Goal: Transaction & Acquisition: Purchase product/service

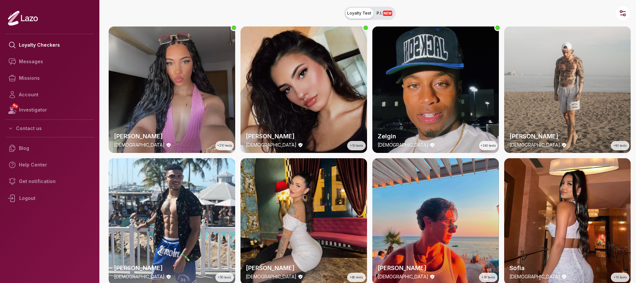
click at [352, 12] on span "Loyalty Test" at bounding box center [359, 13] width 24 height 5
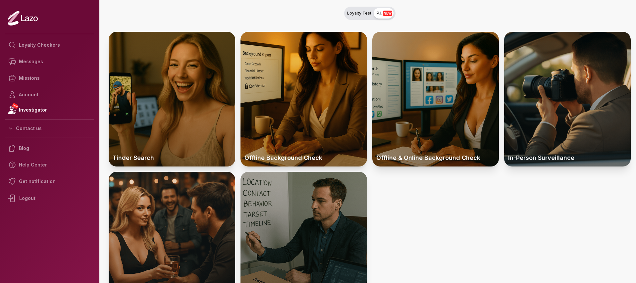
click at [389, 11] on span "NEW" at bounding box center [387, 13] width 9 height 5
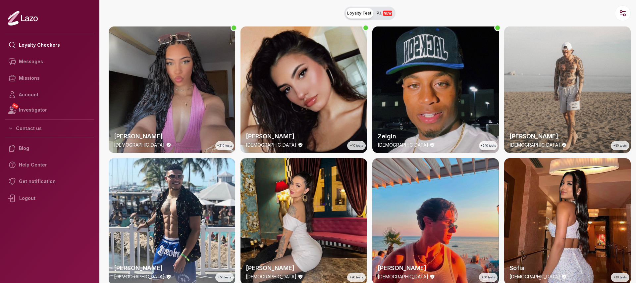
click at [385, 12] on span "NEW" at bounding box center [387, 13] width 9 height 5
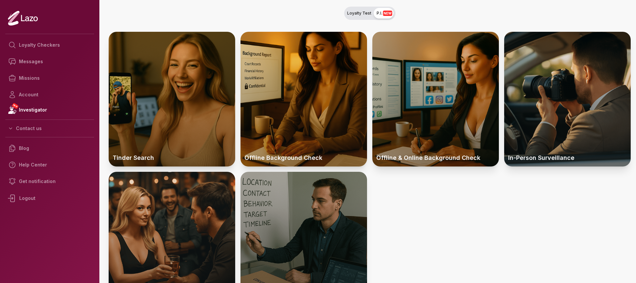
click at [385, 12] on span "NEW" at bounding box center [387, 13] width 9 height 5
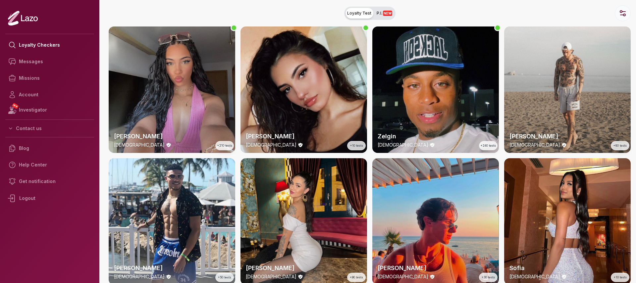
click at [616, 16] on button "button" at bounding box center [623, 13] width 16 height 16
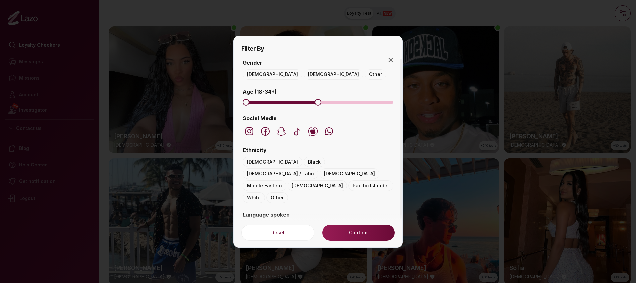
click at [317, 102] on span "Maximum" at bounding box center [318, 102] width 7 height 7
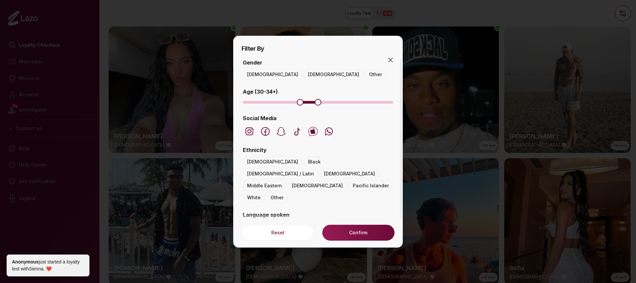
click at [298, 102] on span "Minimum" at bounding box center [300, 102] width 7 height 7
click at [271, 80] on div "Gender [DEMOGRAPHIC_DATA] [DEMOGRAPHIC_DATA] Other Age ( [DEMOGRAPHIC_DATA] +) …" at bounding box center [318, 211] width 153 height 305
click at [304, 71] on button "[DEMOGRAPHIC_DATA]" at bounding box center [334, 74] width 60 height 11
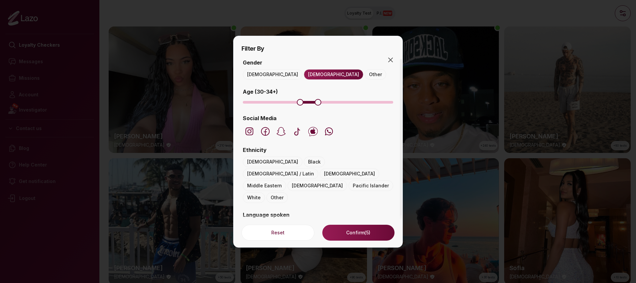
scroll to position [17, 0]
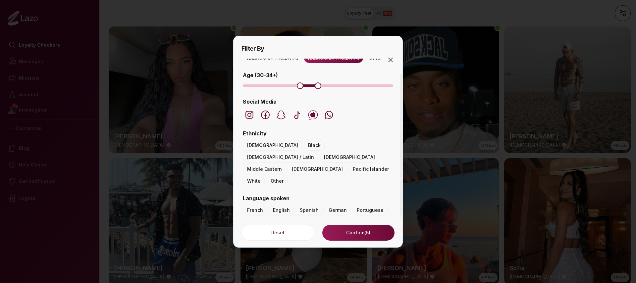
click at [254, 176] on button "White" at bounding box center [254, 181] width 22 height 11
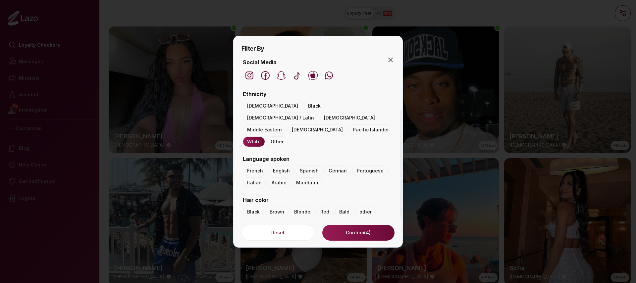
click at [282, 166] on button "English" at bounding box center [282, 171] width 26 height 11
click at [295, 207] on button "Blonde" at bounding box center [302, 212] width 25 height 11
click at [347, 234] on button "Confirm (4)" at bounding box center [358, 233] width 72 height 16
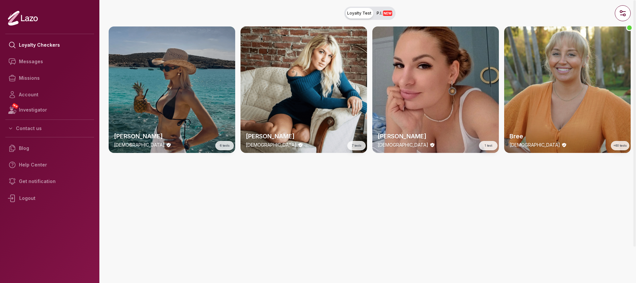
click at [179, 91] on div "[PERSON_NAME] [DEMOGRAPHIC_DATA] 6 tests" at bounding box center [172, 90] width 127 height 127
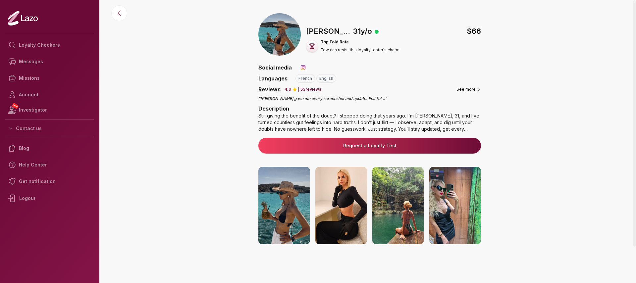
scroll to position [81, 0]
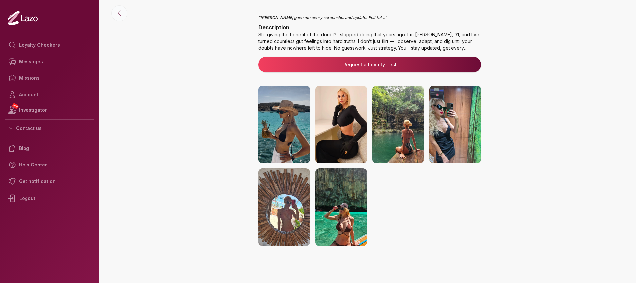
click at [126, 16] on button at bounding box center [119, 13] width 16 height 16
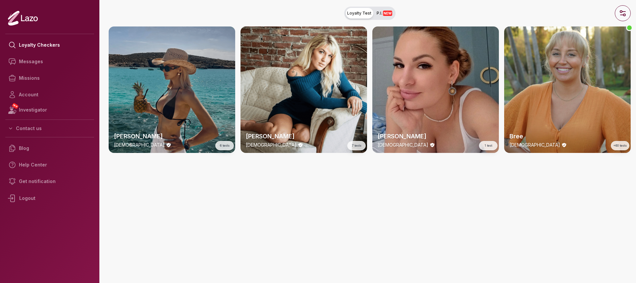
click at [625, 16] on icon "button" at bounding box center [623, 13] width 8 height 8
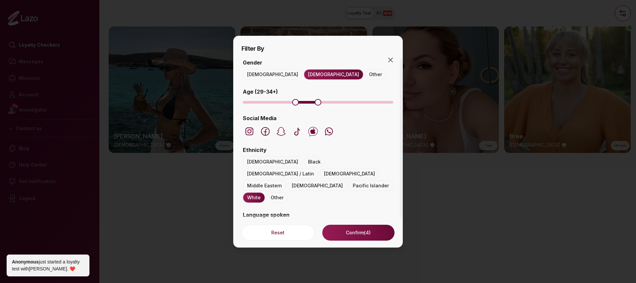
click at [295, 103] on span "Minimum" at bounding box center [295, 102] width 7 height 7
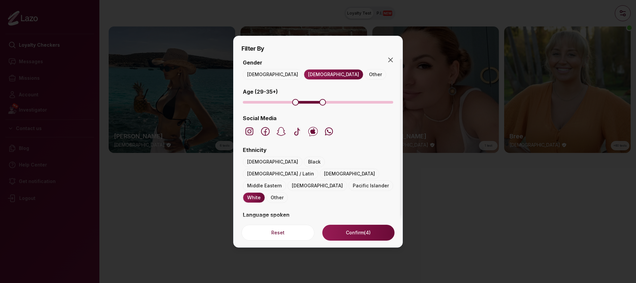
click at [321, 102] on span "Maximum" at bounding box center [322, 102] width 7 height 7
click at [285, 101] on span "Minimum" at bounding box center [286, 102] width 7 height 7
click at [353, 232] on button "Confirm (6)" at bounding box center [358, 233] width 72 height 16
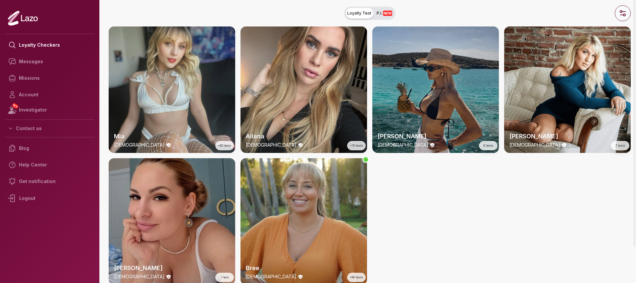
click at [625, 10] on icon "button" at bounding box center [623, 13] width 8 height 8
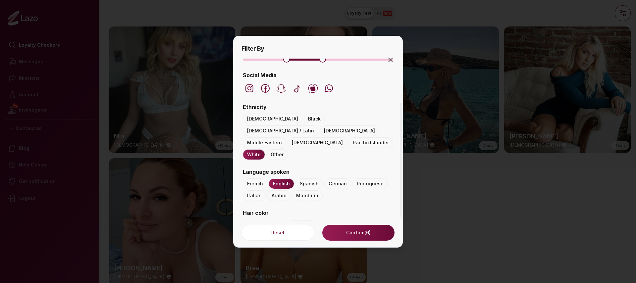
scroll to position [49, 0]
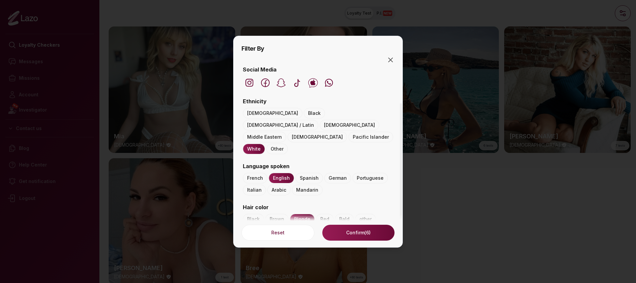
click at [272, 214] on button "Brown" at bounding box center [276, 219] width 23 height 11
click at [346, 233] on button "Confirm (7)" at bounding box center [358, 233] width 72 height 16
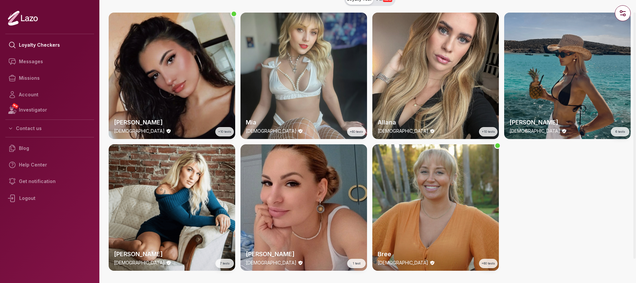
scroll to position [15, 0]
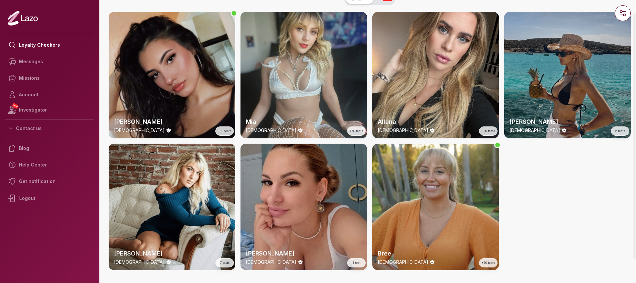
click at [212, 84] on div "[PERSON_NAME] [DEMOGRAPHIC_DATA] +10 tests" at bounding box center [172, 75] width 127 height 127
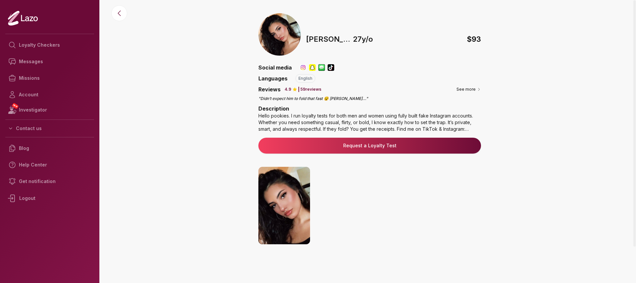
click at [464, 209] on img at bounding box center [455, 206] width 52 height 78
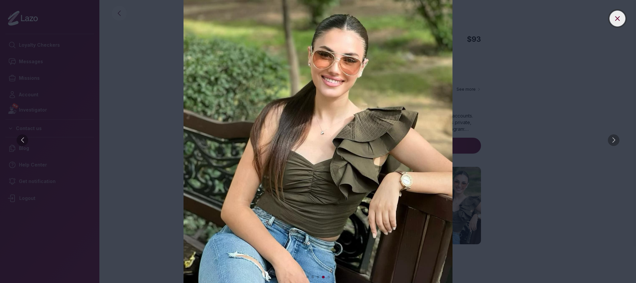
click at [619, 20] on icon at bounding box center [618, 19] width 4 height 4
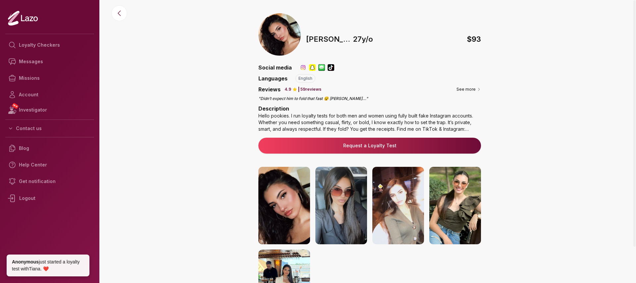
scroll to position [15, 0]
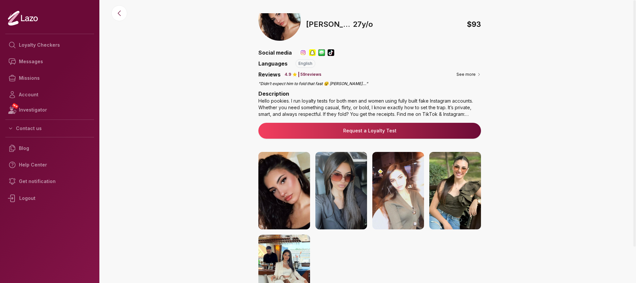
click at [340, 52] on div "Social media" at bounding box center [369, 53] width 223 height 8
click at [310, 108] on div "Hello pookies. I run loyalty tests for both men and women using fully built fak…" at bounding box center [369, 108] width 223 height 20
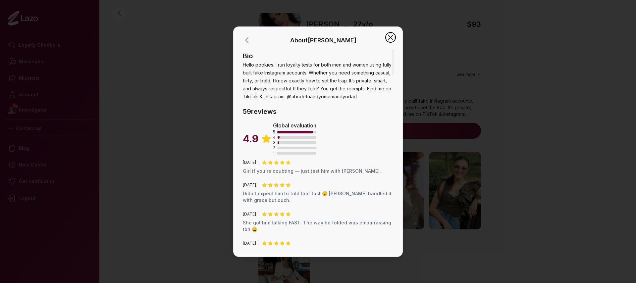
click at [393, 33] on icon "button" at bounding box center [391, 37] width 8 height 8
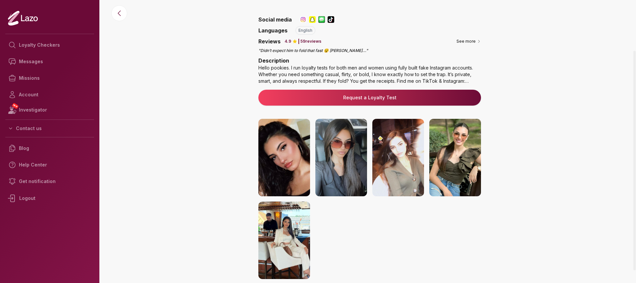
scroll to position [49, 0]
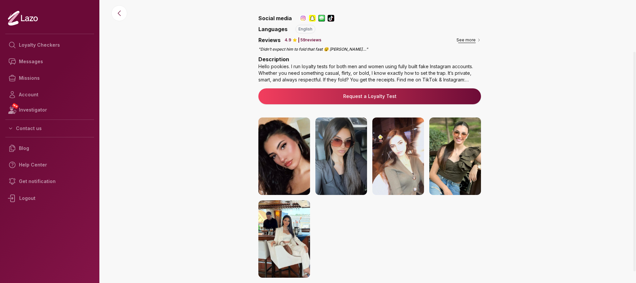
click at [475, 40] on button "See more" at bounding box center [469, 40] width 25 height 7
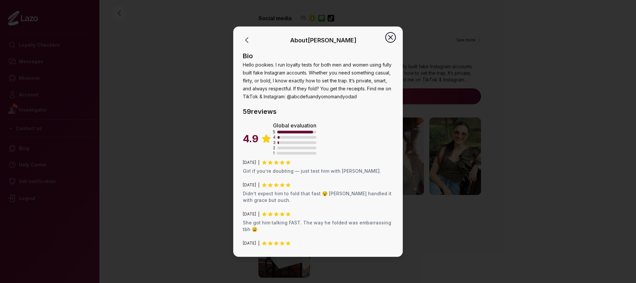
click at [393, 37] on icon "button" at bounding box center [391, 37] width 8 height 8
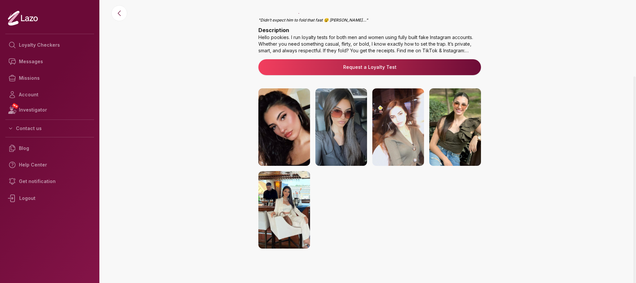
scroll to position [81, 0]
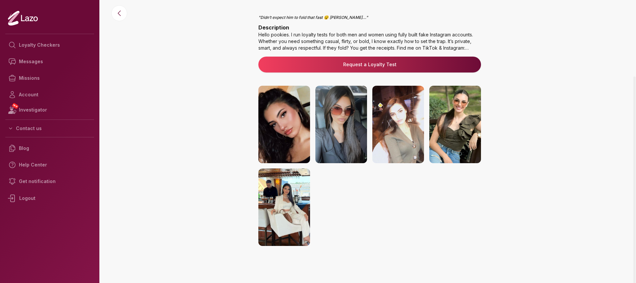
click at [353, 122] on img at bounding box center [341, 125] width 52 height 78
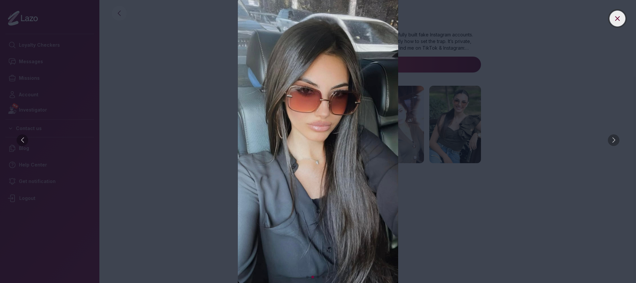
click at [617, 15] on icon at bounding box center [618, 19] width 8 height 8
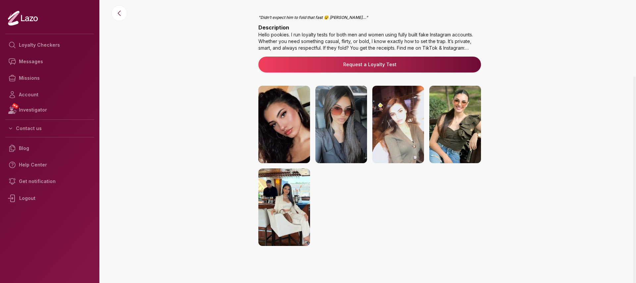
click at [351, 62] on link "Request a Loyalty Test" at bounding box center [370, 64] width 212 height 7
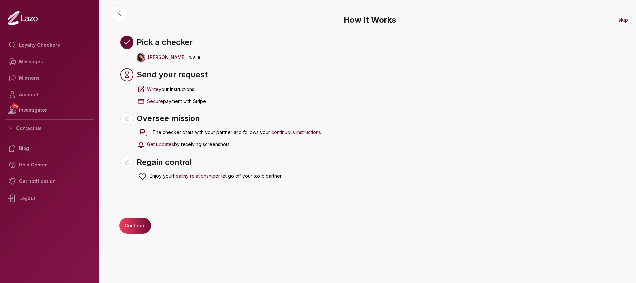
click at [134, 216] on div "How It Works skip Pick a [PERSON_NAME] 4.9 Send your request Write your instruc…" at bounding box center [369, 141] width 533 height 283
click at [134, 226] on button "Continue" at bounding box center [135, 226] width 32 height 16
